Goal: Information Seeking & Learning: Check status

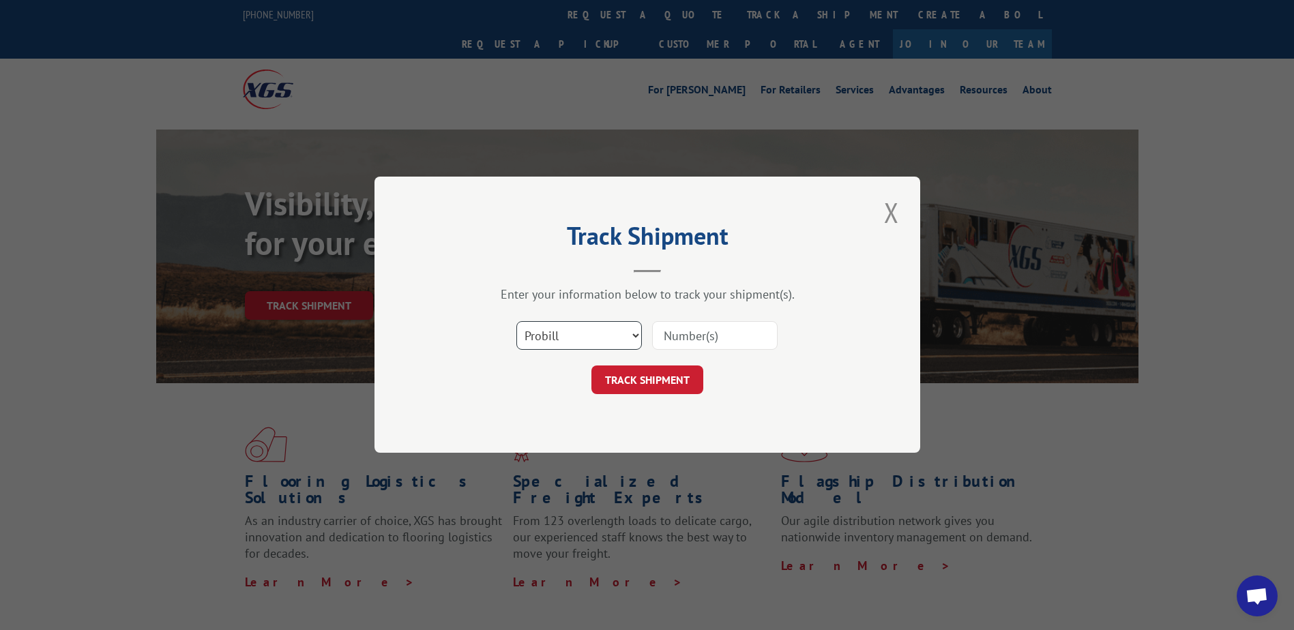
click at [555, 325] on select "Select category... Probill BOL PO" at bounding box center [578, 336] width 125 height 29
select select "bol"
click at [516, 322] on select "Select category... Probill BOL PO" at bounding box center [578, 336] width 125 height 29
paste input "S268-ORD2512822"
type input "S268-ORD2512822"
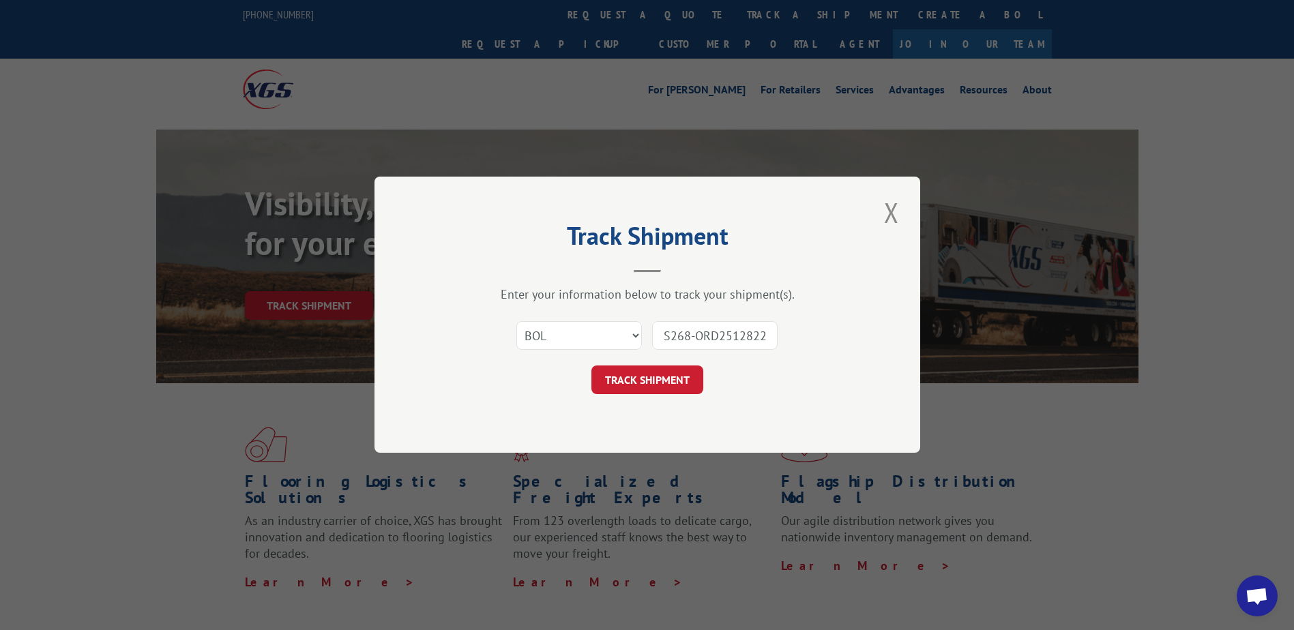
click at [669, 389] on button "TRACK SHIPMENT" at bounding box center [647, 380] width 112 height 29
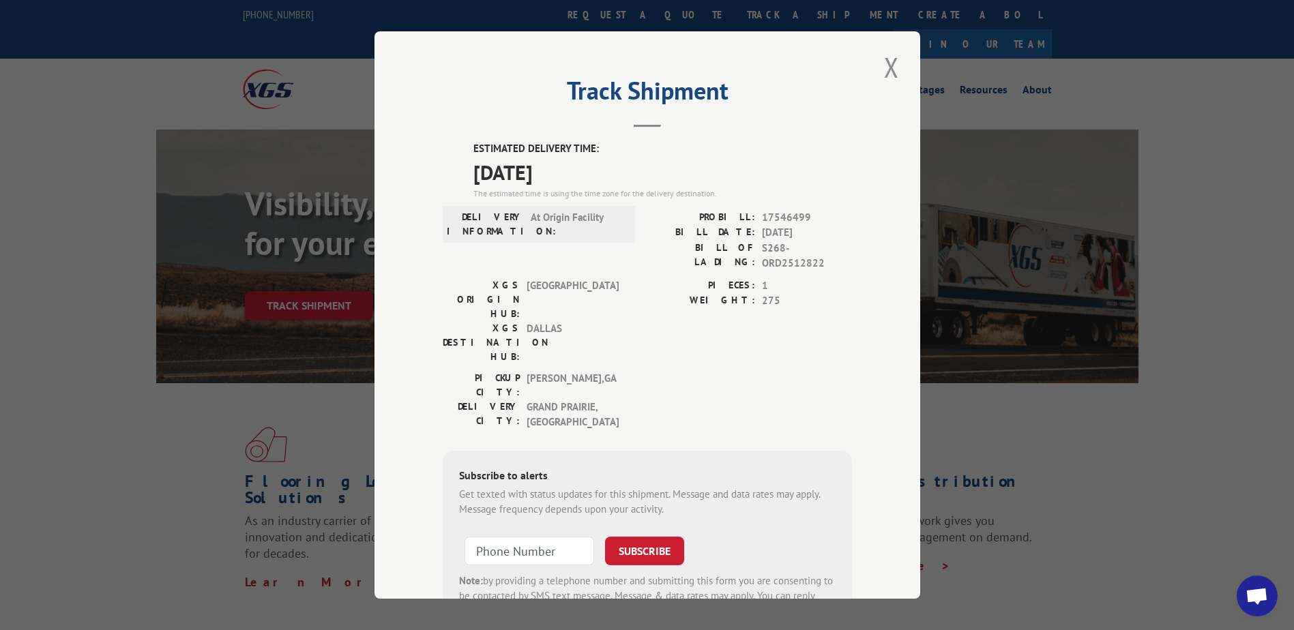
click at [1152, 312] on div "Track Shipment ESTIMATED DELIVERY TIME: [DATE] The estimated time is using the …" at bounding box center [647, 315] width 1294 height 630
drag, startPoint x: 880, startPoint y: 76, endPoint x: 1000, endPoint y: 81, distance: 120.1
click at [890, 76] on button "Close modal" at bounding box center [891, 67] width 23 height 38
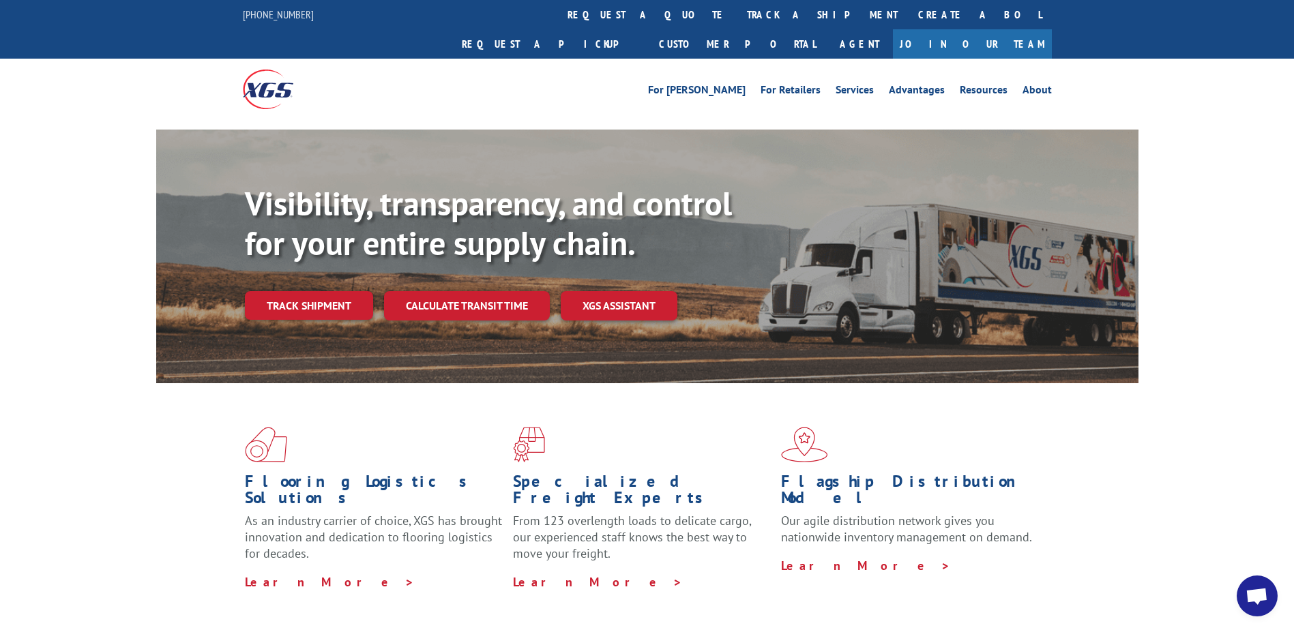
drag, startPoint x: 585, startPoint y: 19, endPoint x: 591, endPoint y: 133, distance: 114.0
click at [736, 20] on link "track a shipment" at bounding box center [821, 14] width 171 height 29
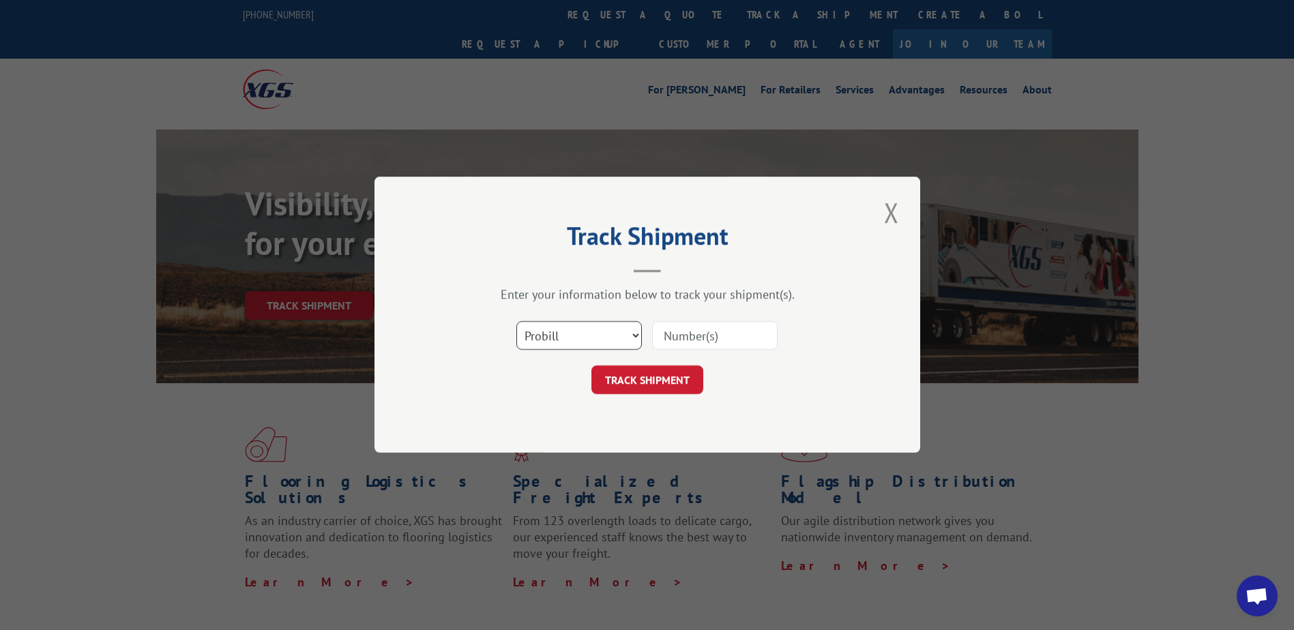
click at [611, 340] on select "Select category... Probill BOL PO" at bounding box center [578, 336] width 125 height 29
select select "bol"
click at [516, 322] on select "Select category... Probill BOL PO" at bounding box center [578, 336] width 125 height 29
click at [730, 336] on input at bounding box center [714, 336] width 125 height 29
paste input "S268-ORD2512820"
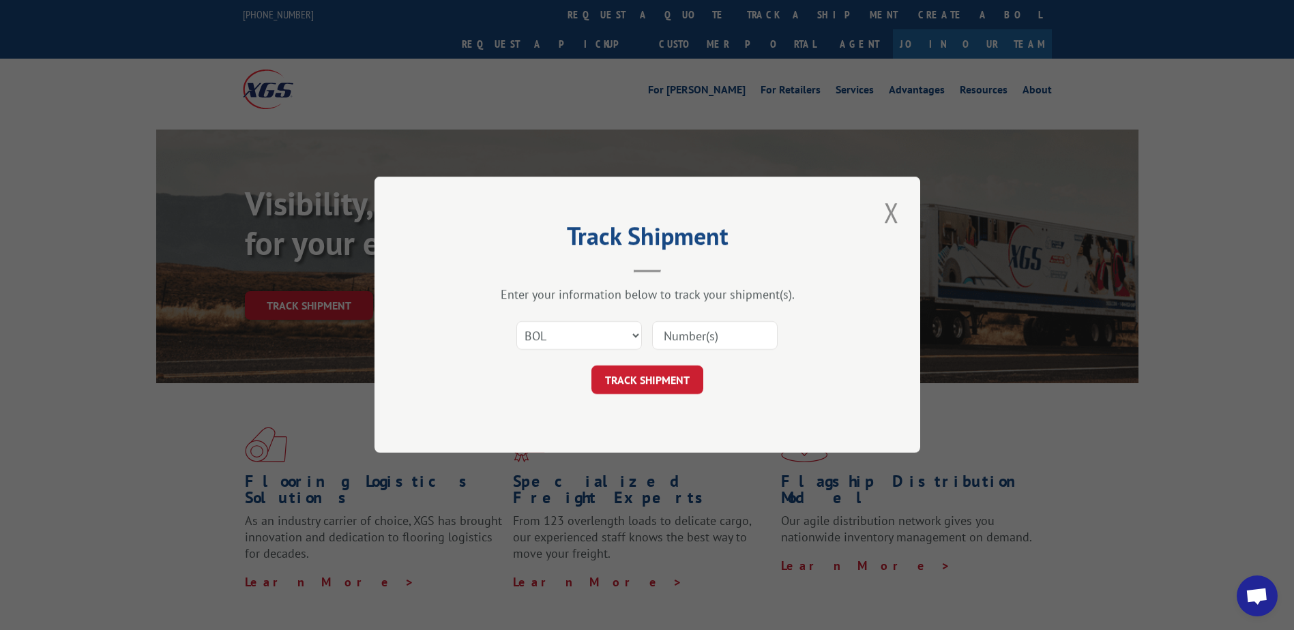
type input "S268-ORD2512820"
click button "TRACK SHIPMENT" at bounding box center [647, 380] width 112 height 29
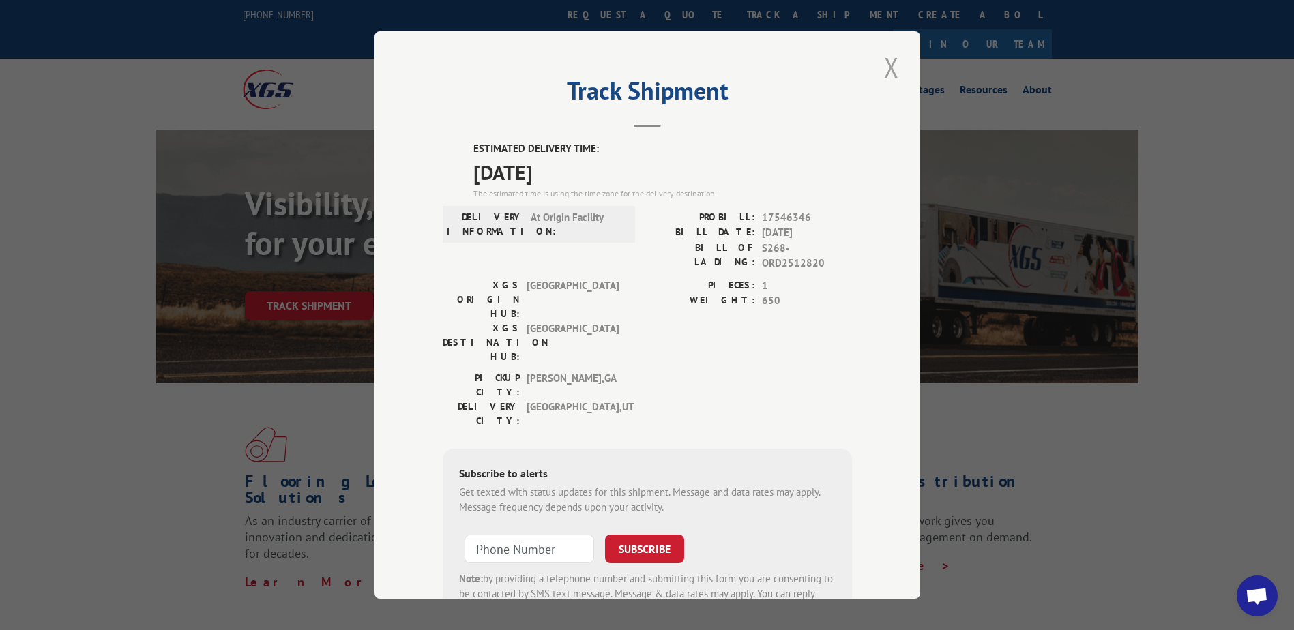
click at [894, 74] on button "Close modal" at bounding box center [891, 67] width 23 height 38
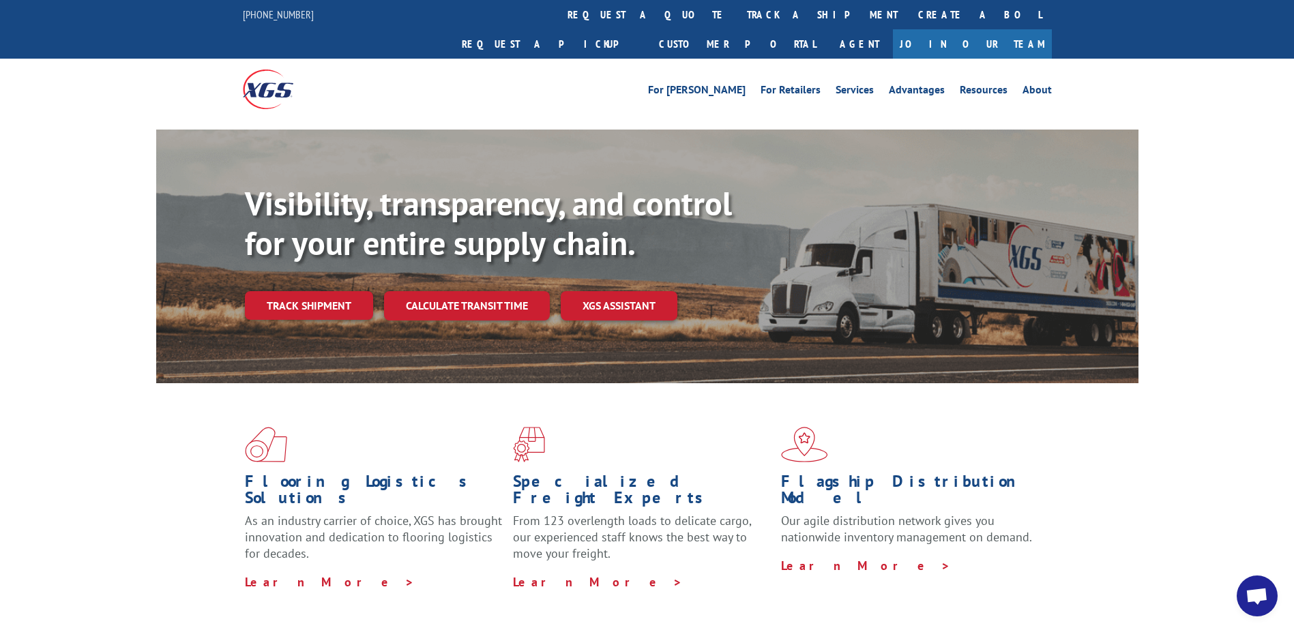
click at [736, 10] on link "track a shipment" at bounding box center [821, 14] width 171 height 29
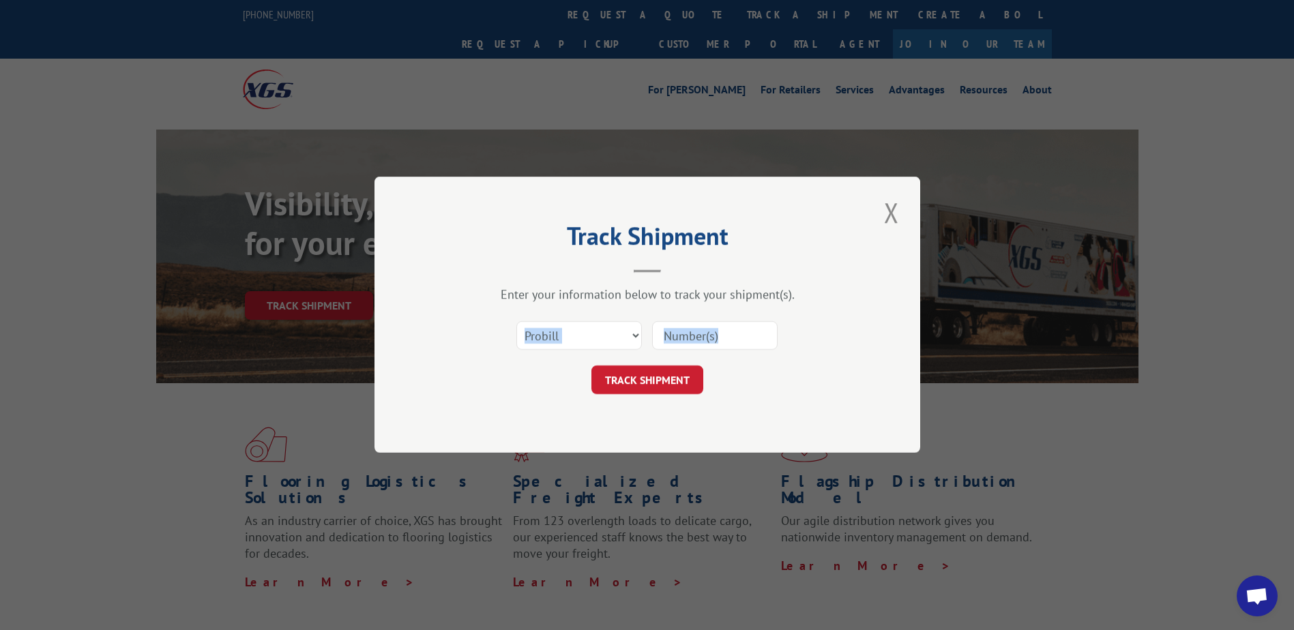
click at [578, 357] on form "Select category... Probill BOL PO TRACK SHIPMENT" at bounding box center [647, 354] width 409 height 81
drag, startPoint x: 578, startPoint y: 357, endPoint x: 581, endPoint y: 350, distance: 7.6
click at [581, 346] on select "Select category... Probill BOL PO" at bounding box center [578, 336] width 125 height 29
select select "bol"
click at [516, 322] on select "Select category... Probill BOL PO" at bounding box center [578, 336] width 125 height 29
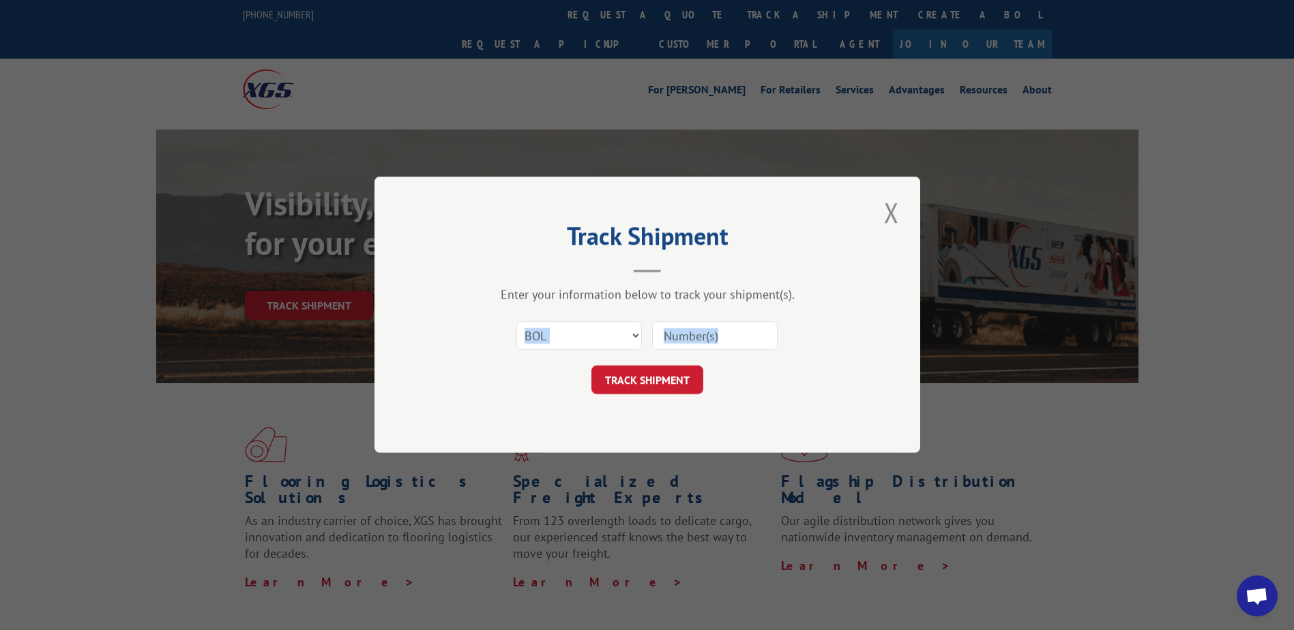
click at [739, 339] on input at bounding box center [714, 336] width 125 height 29
paste input "S268-ORD2512843"
type input "S268-ORD2512843"
click button "TRACK SHIPMENT" at bounding box center [647, 380] width 112 height 29
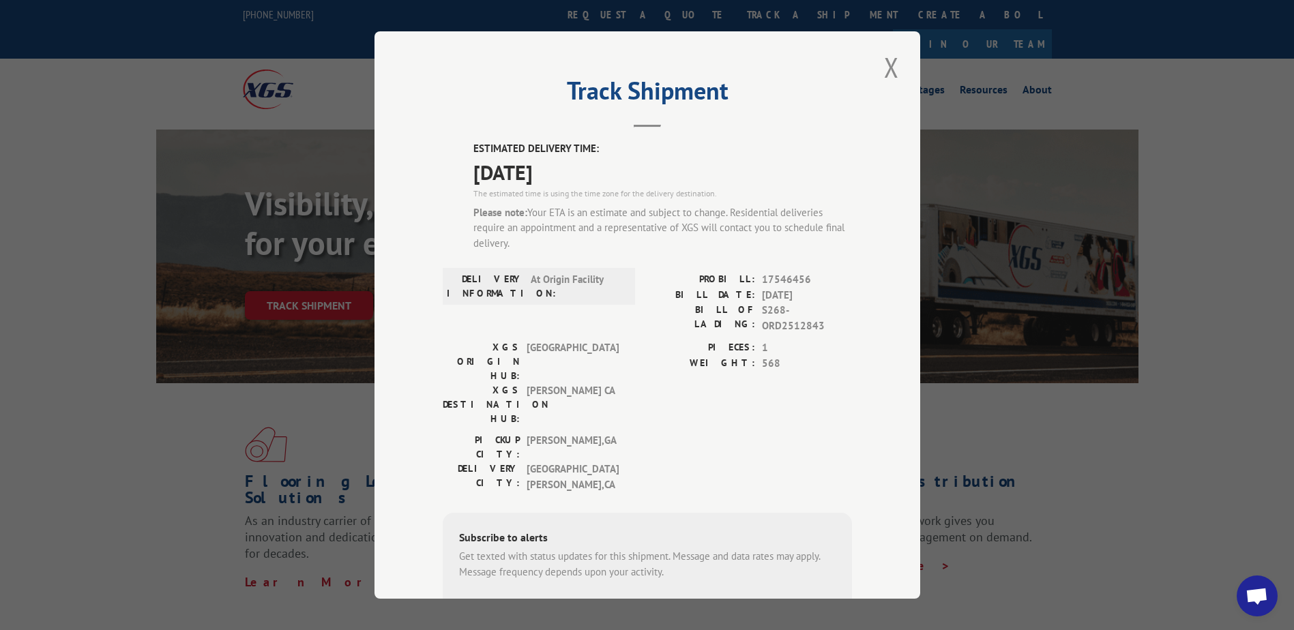
click at [880, 65] on button "Close modal" at bounding box center [891, 67] width 23 height 38
